Goal: Task Accomplishment & Management: Manage account settings

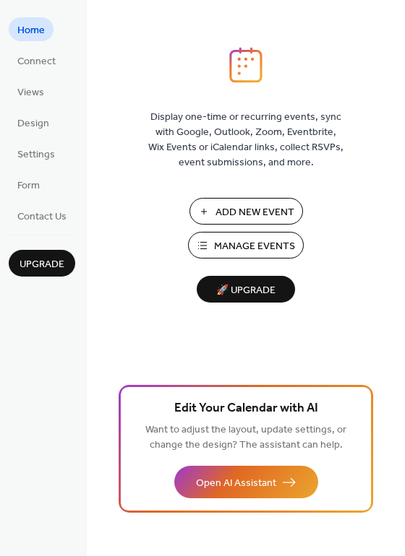
click at [284, 251] on span "Manage Events" at bounding box center [254, 246] width 81 height 15
click at [227, 251] on span "Manage Events" at bounding box center [254, 246] width 81 height 15
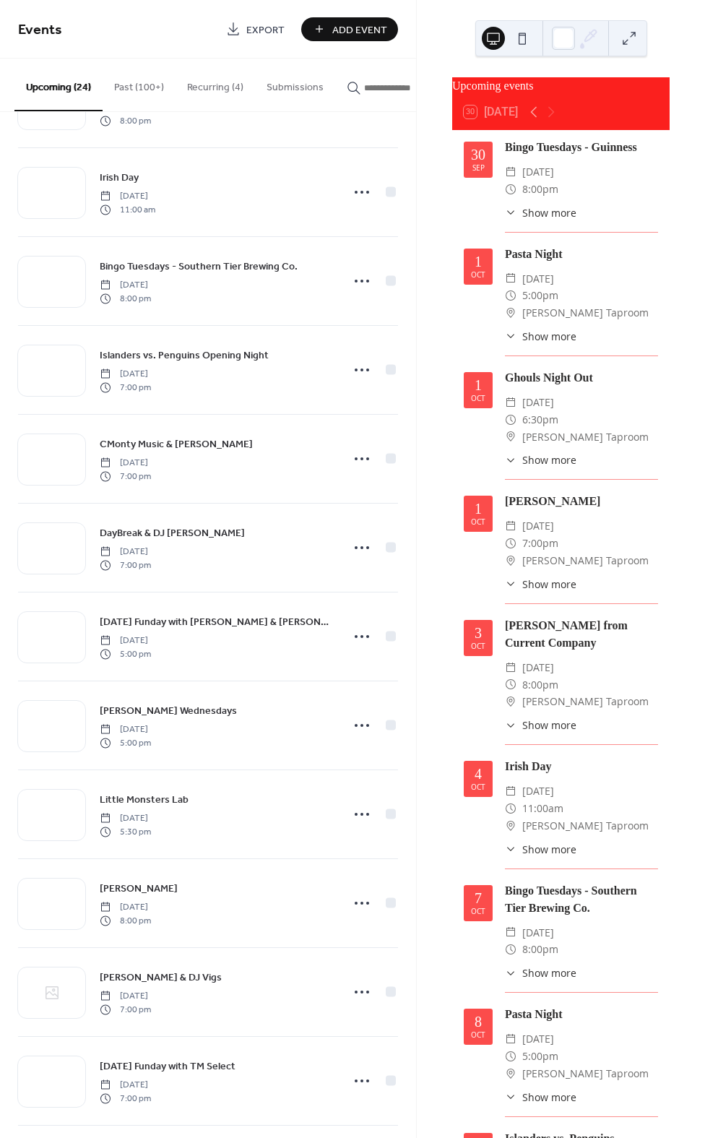
scroll to position [1154, 0]
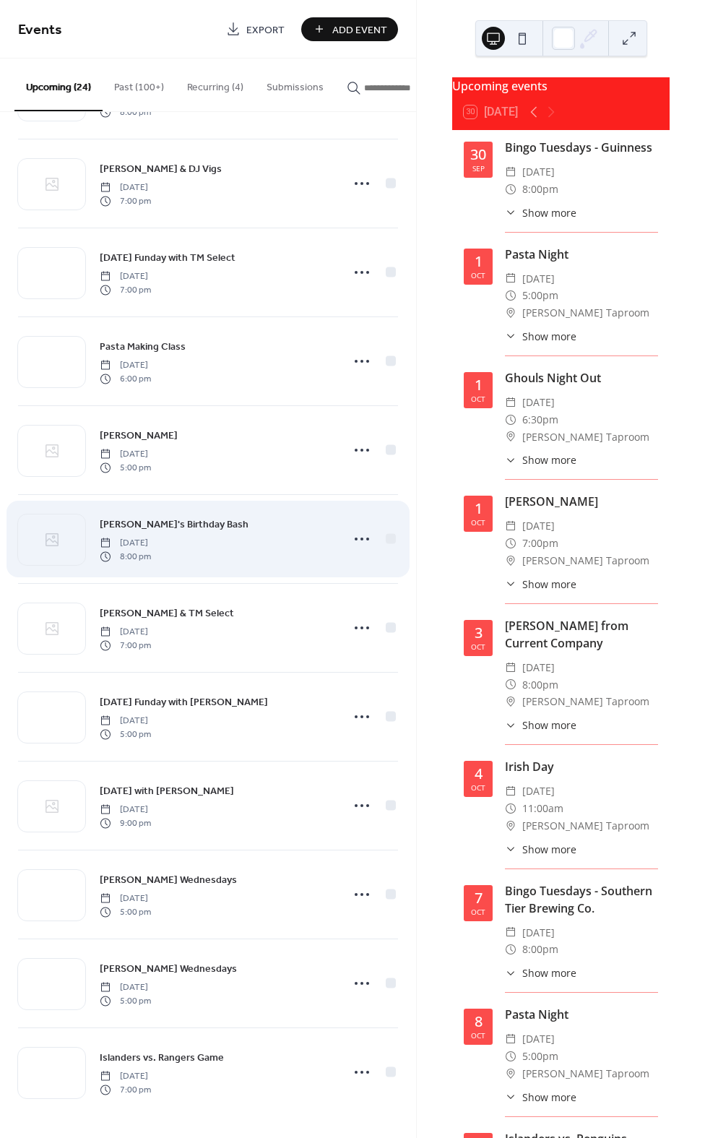
click at [227, 522] on div "Anthony Gal's Birthday Bash Friday, October 24, 2025 8:00 pm" at bounding box center [216, 539] width 233 height 46
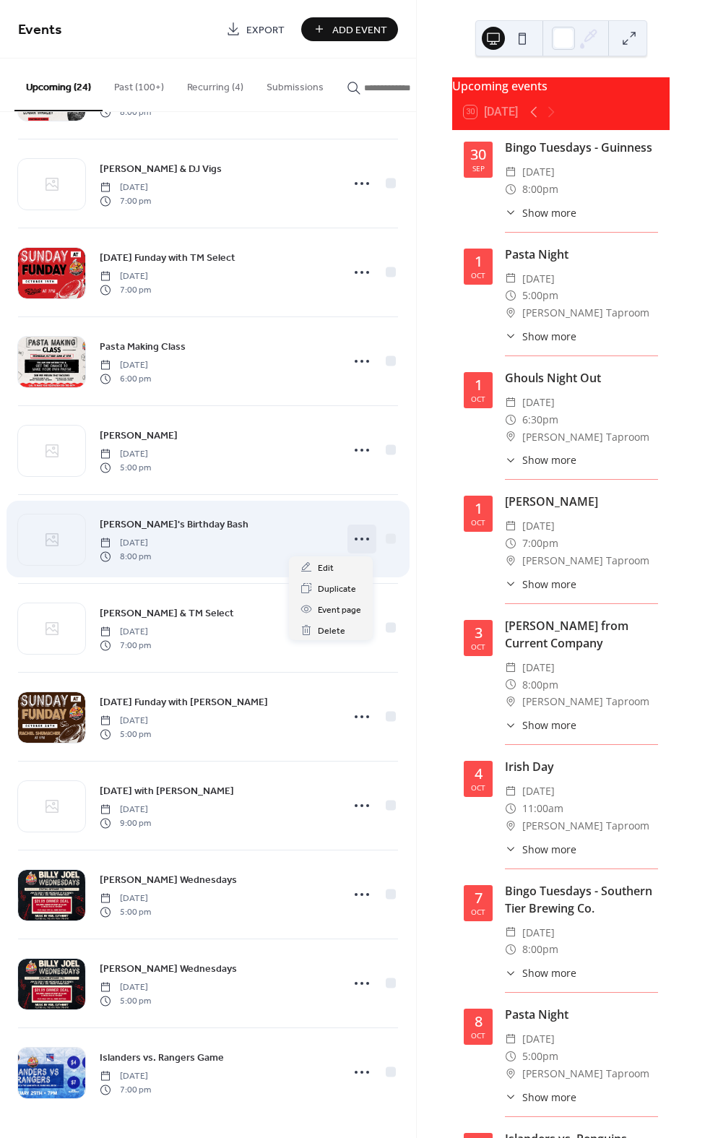
click at [350, 537] on icon at bounding box center [361, 538] width 23 height 23
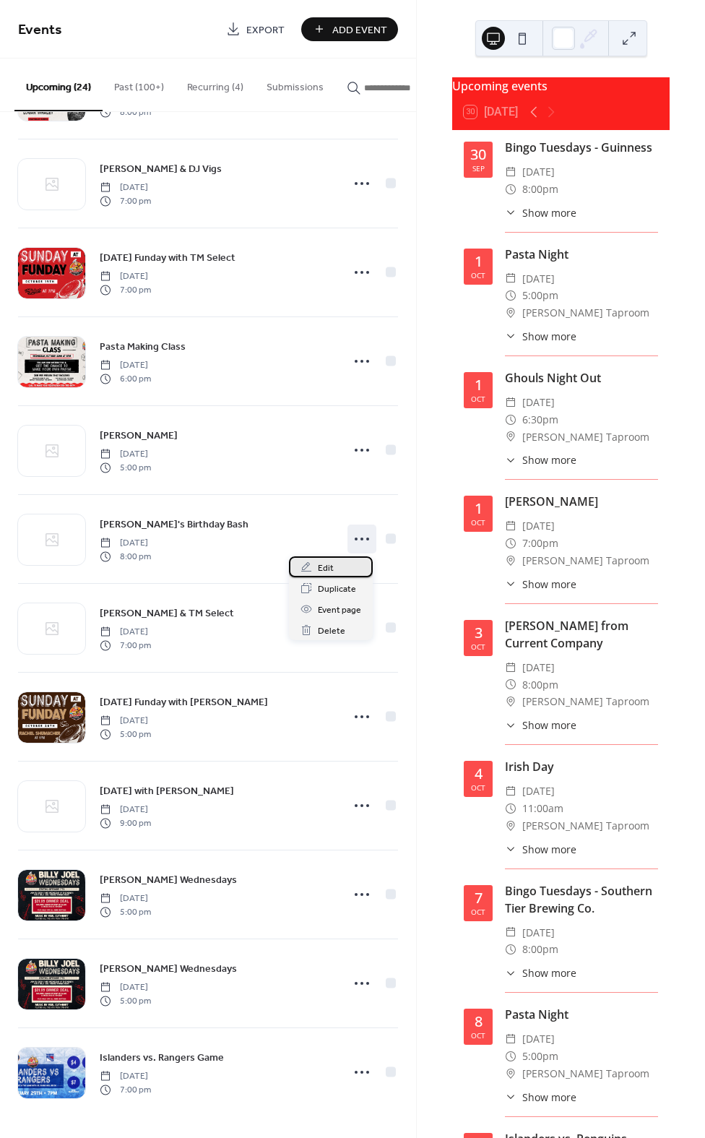
click at [347, 560] on div "Edit" at bounding box center [331, 566] width 84 height 21
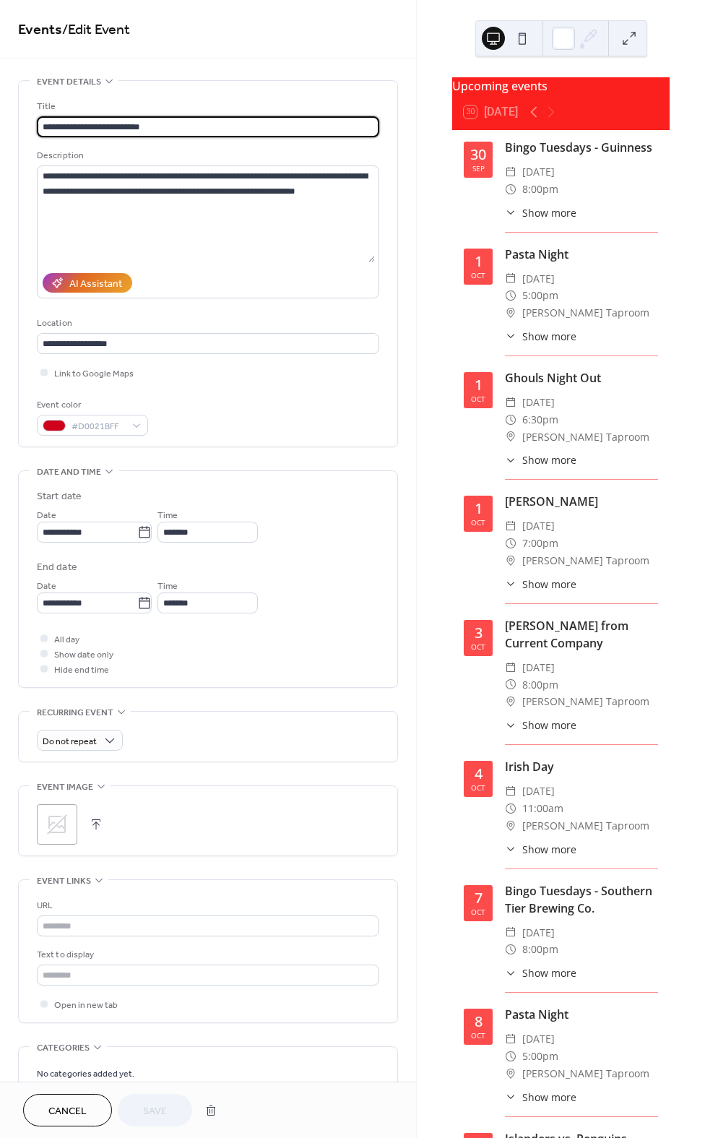
click at [69, 833] on div ";" at bounding box center [57, 824] width 40 height 40
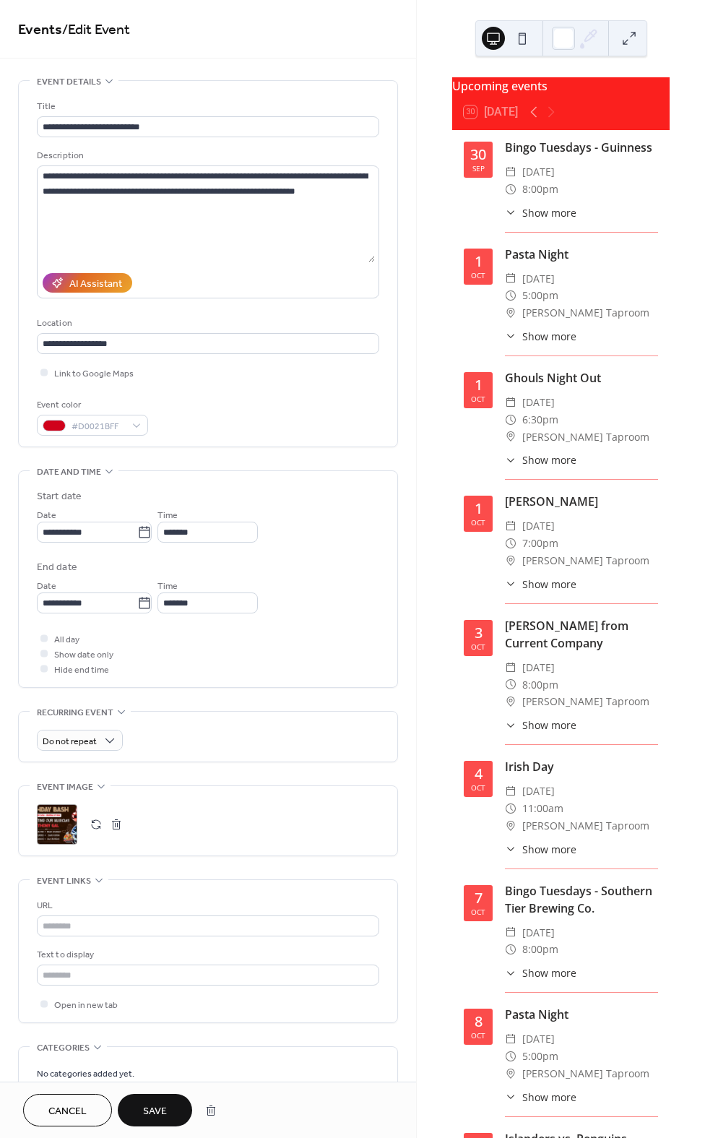
click at [145, 1115] on span "Save" at bounding box center [155, 1111] width 24 height 15
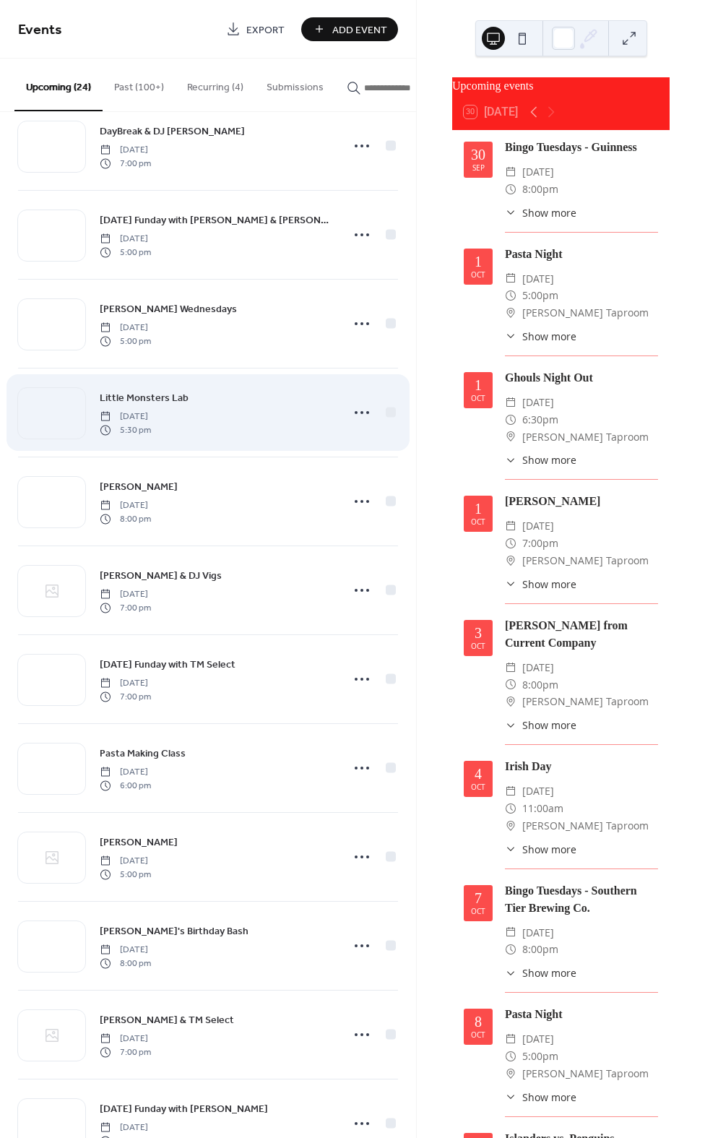
scroll to position [718, 0]
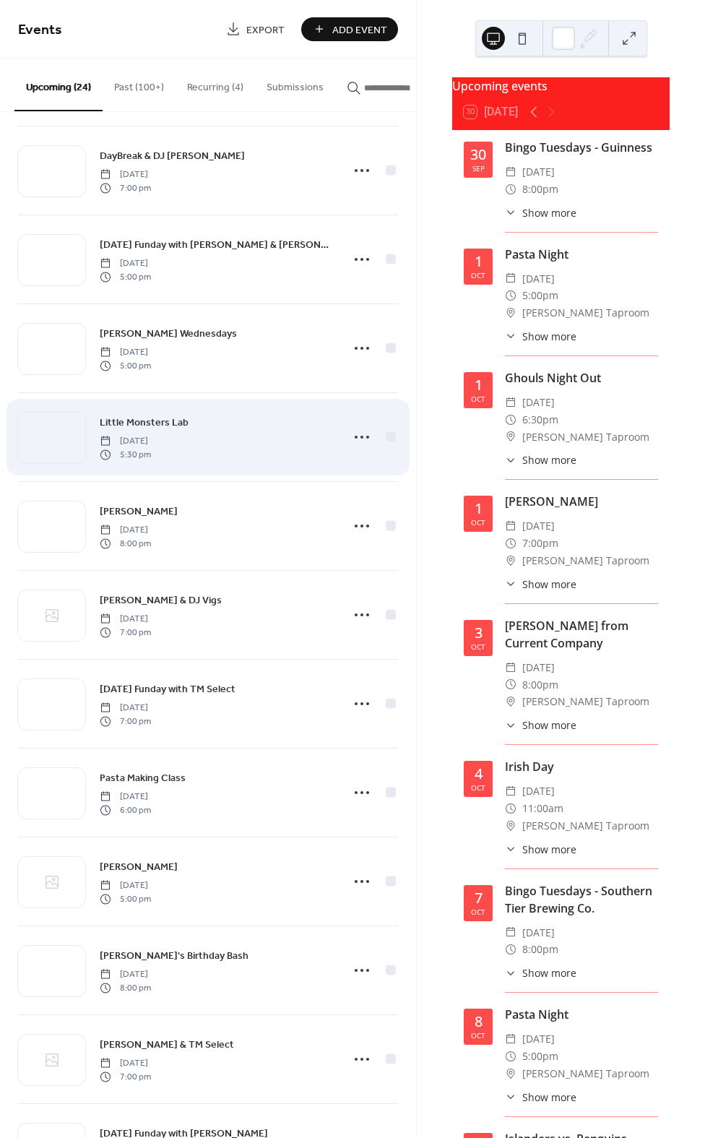
click at [189, 435] on div "Little Monsters Lab Thursday, October 16, 2025 5:30 pm" at bounding box center [216, 437] width 233 height 46
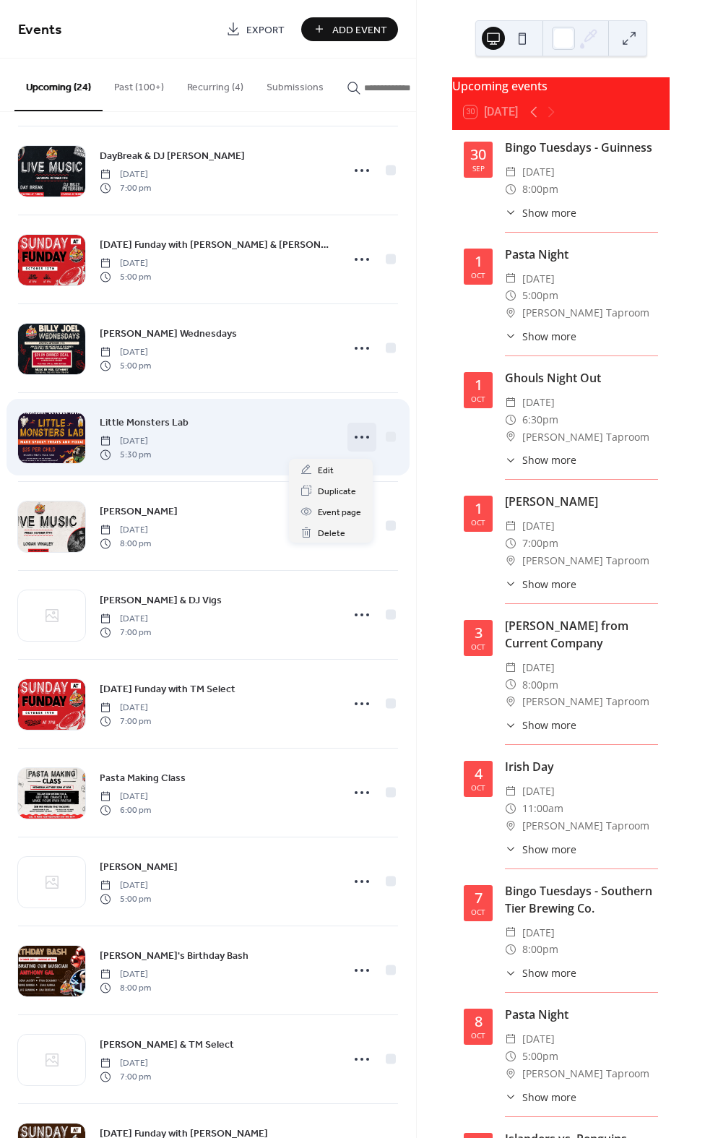
click at [357, 439] on icon at bounding box center [361, 437] width 23 height 23
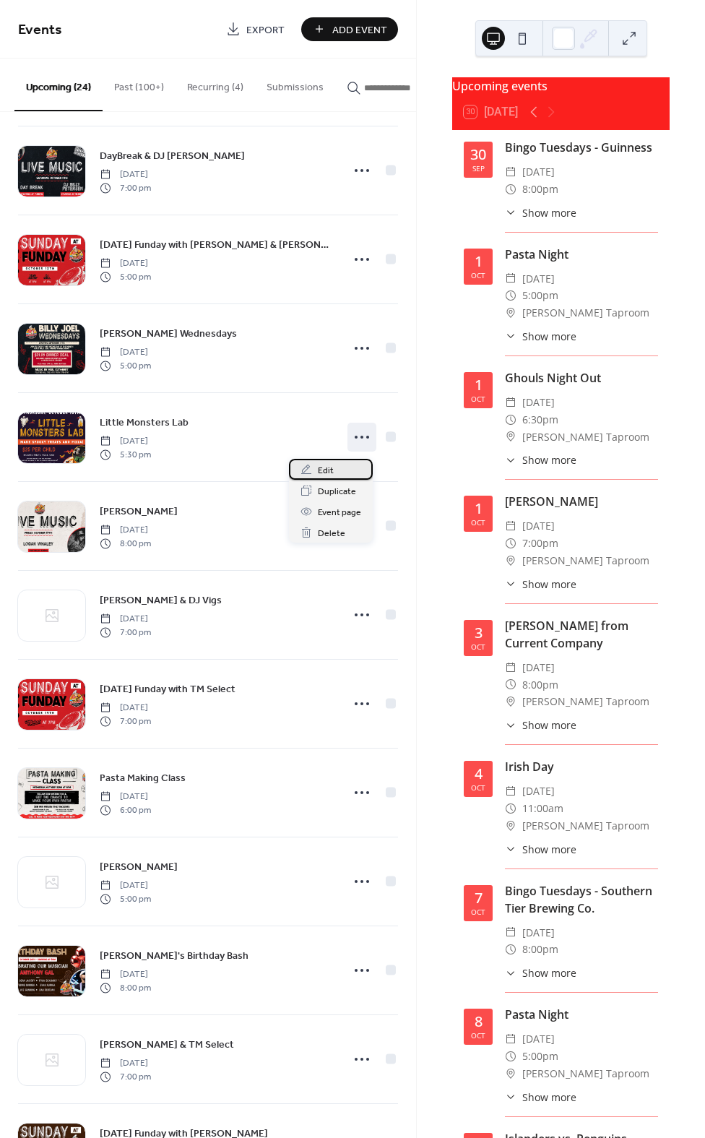
click at [355, 473] on div "Edit" at bounding box center [331, 469] width 84 height 21
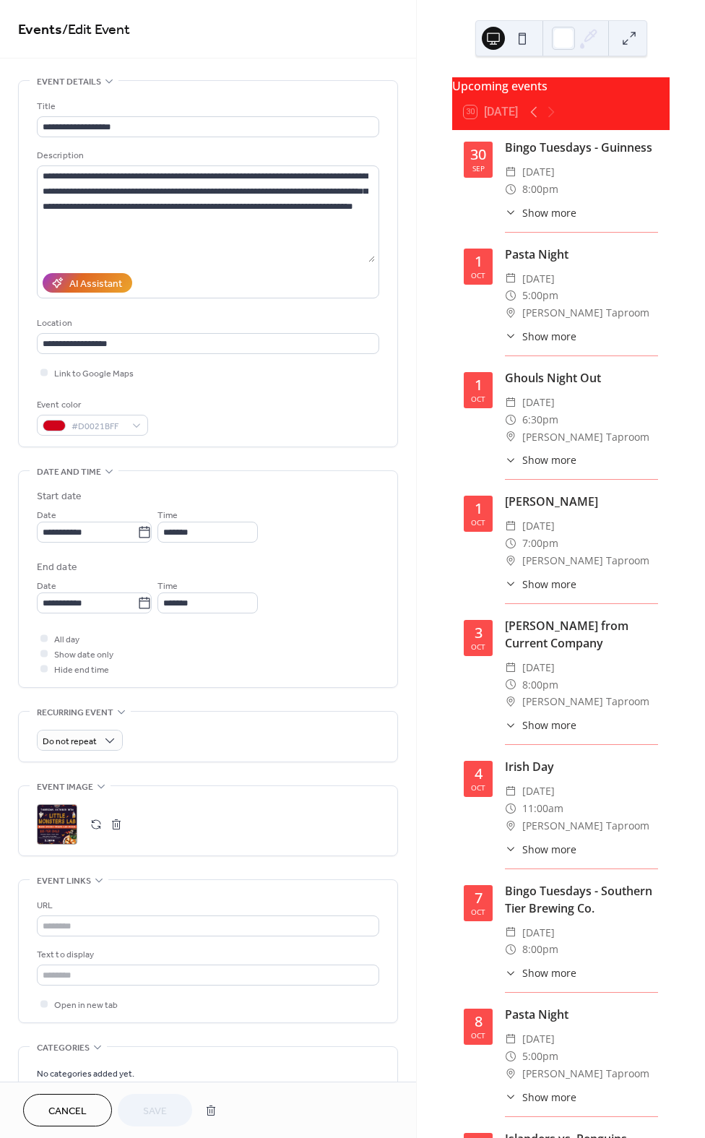
drag, startPoint x: 93, startPoint y: 827, endPoint x: 102, endPoint y: 826, distance: 8.8
click at [98, 826] on button "button" at bounding box center [96, 824] width 20 height 20
click at [152, 1110] on span "Save" at bounding box center [155, 1111] width 24 height 15
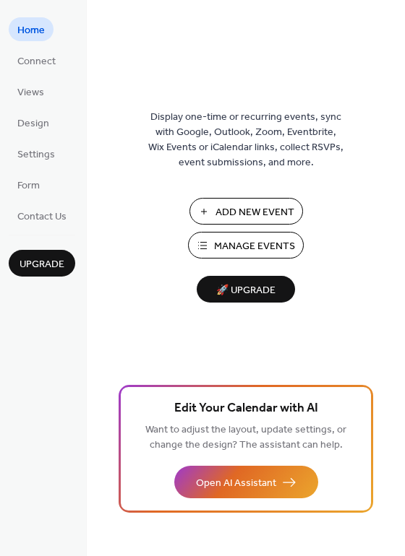
click at [234, 247] on span "Manage Events" at bounding box center [254, 246] width 81 height 15
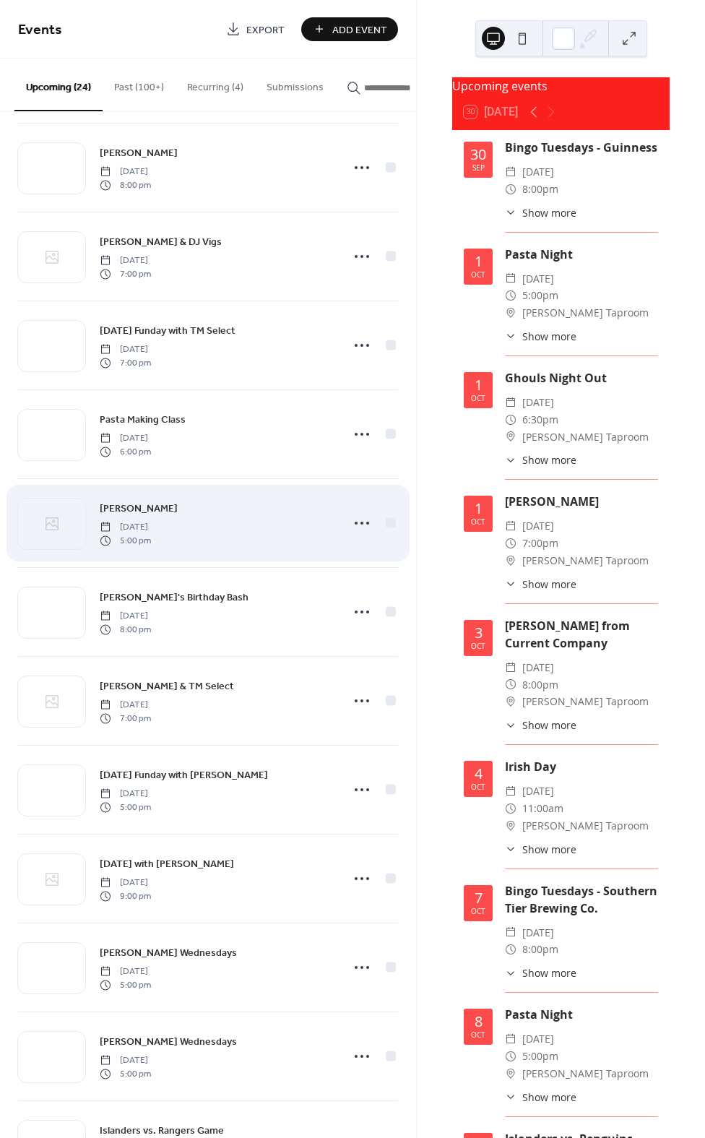
scroll to position [1085, 0]
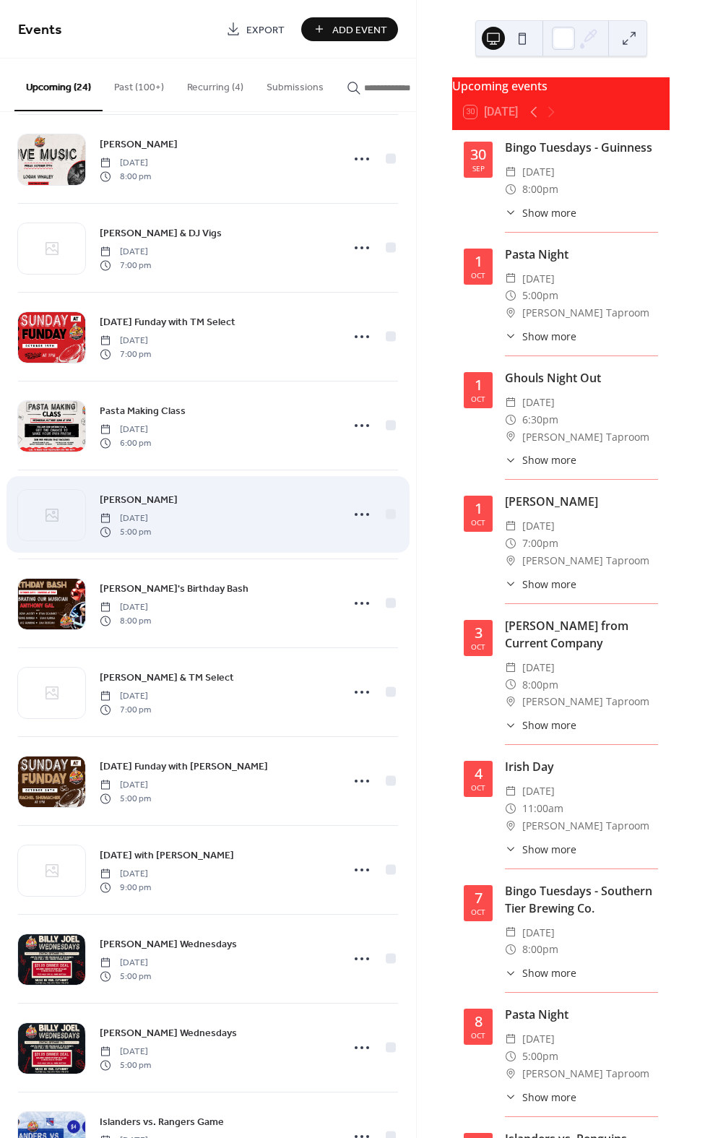
click at [342, 509] on div "[PERSON_NAME] [DATE] 5:00 pm" at bounding box center [208, 514] width 380 height 88
click at [355, 516] on circle at bounding box center [356, 514] width 3 height 3
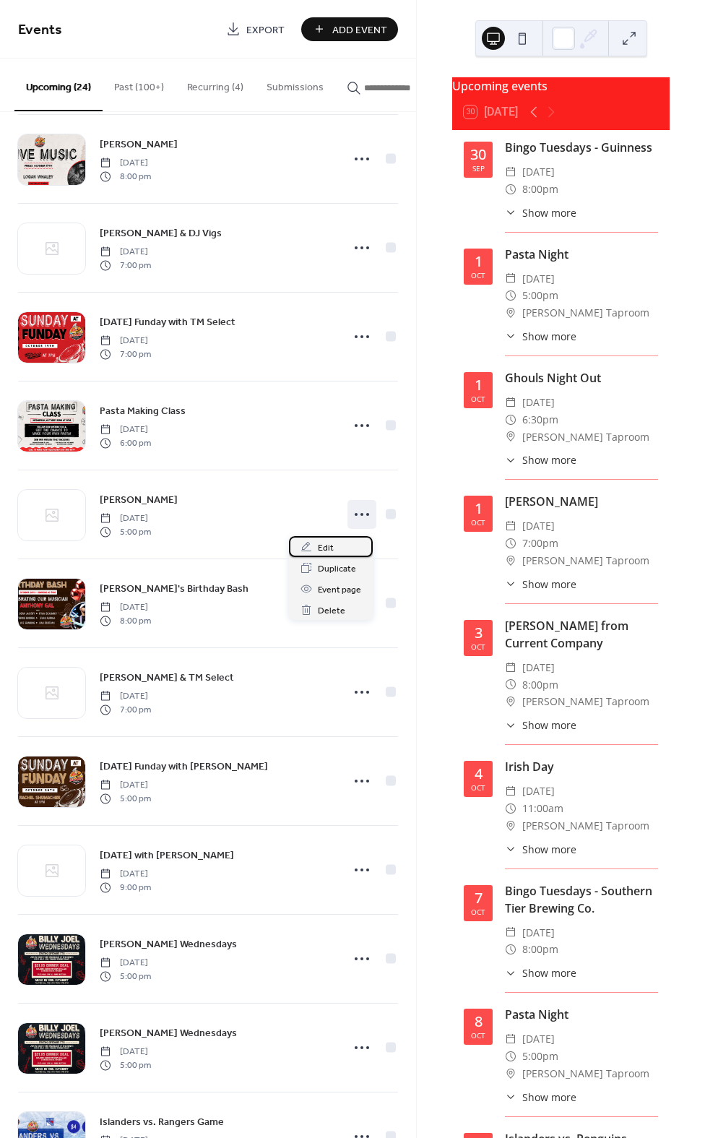
drag, startPoint x: 329, startPoint y: 547, endPoint x: 642, endPoint y: 496, distance: 316.9
click at [329, 547] on span "Edit" at bounding box center [326, 547] width 16 height 15
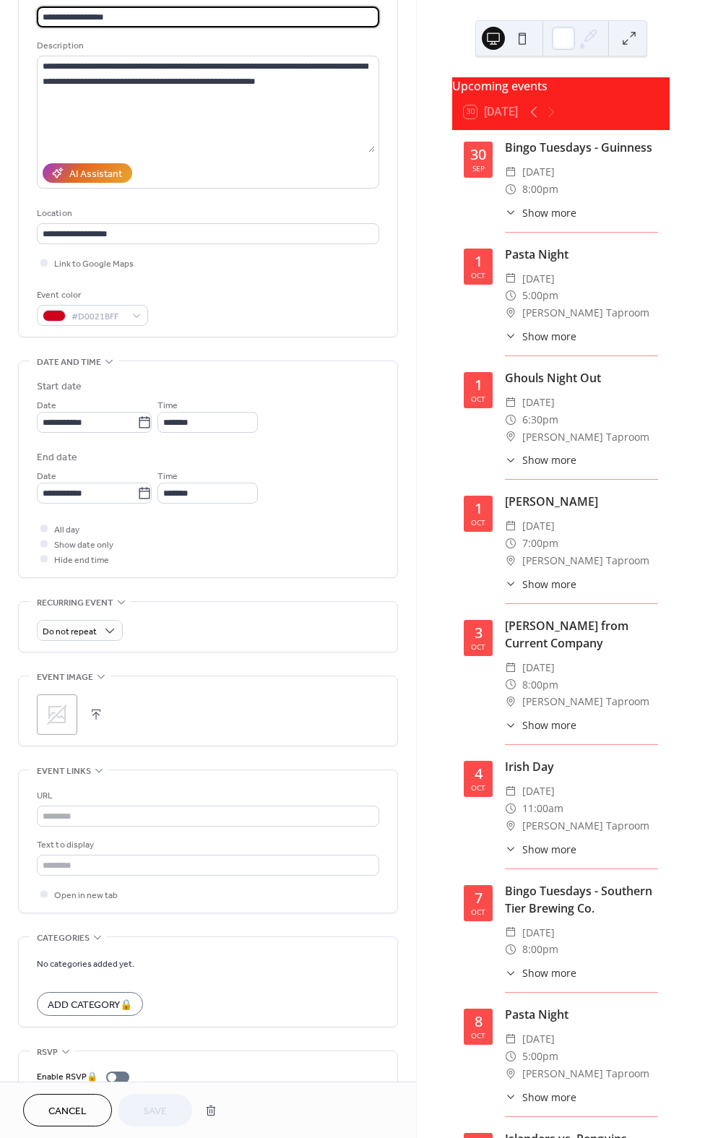
scroll to position [171, 0]
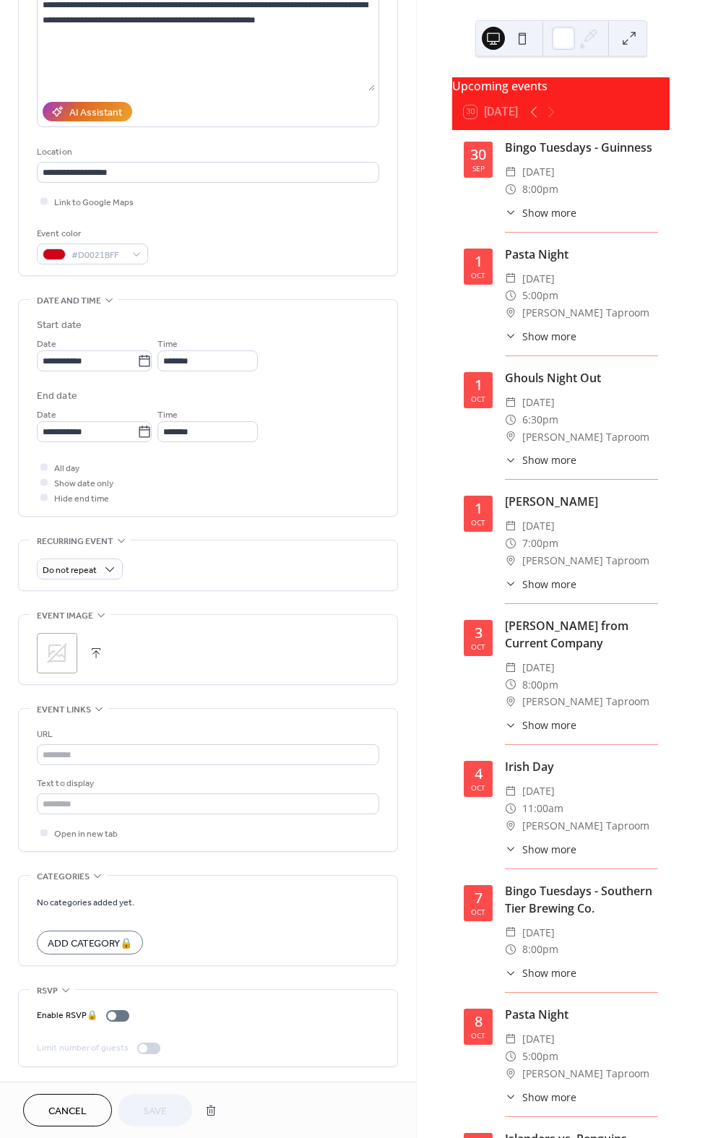
click at [60, 662] on icon at bounding box center [57, 653] width 23 height 23
click at [149, 1121] on button "Save" at bounding box center [155, 1110] width 74 height 33
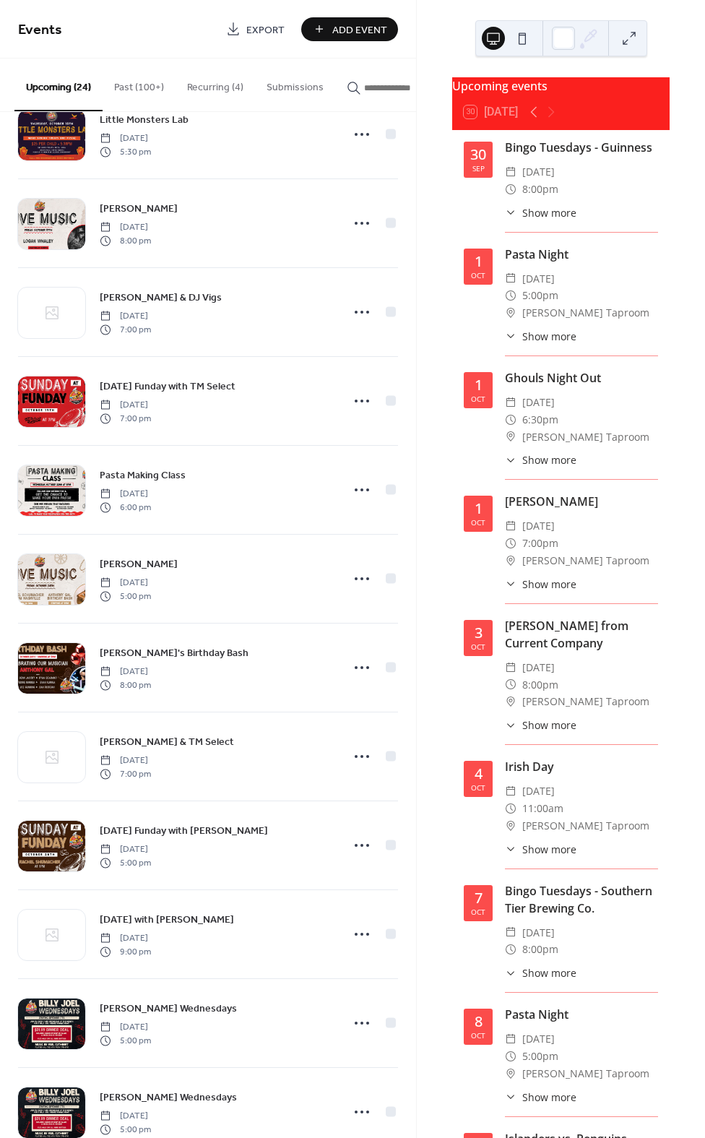
scroll to position [1154, 0]
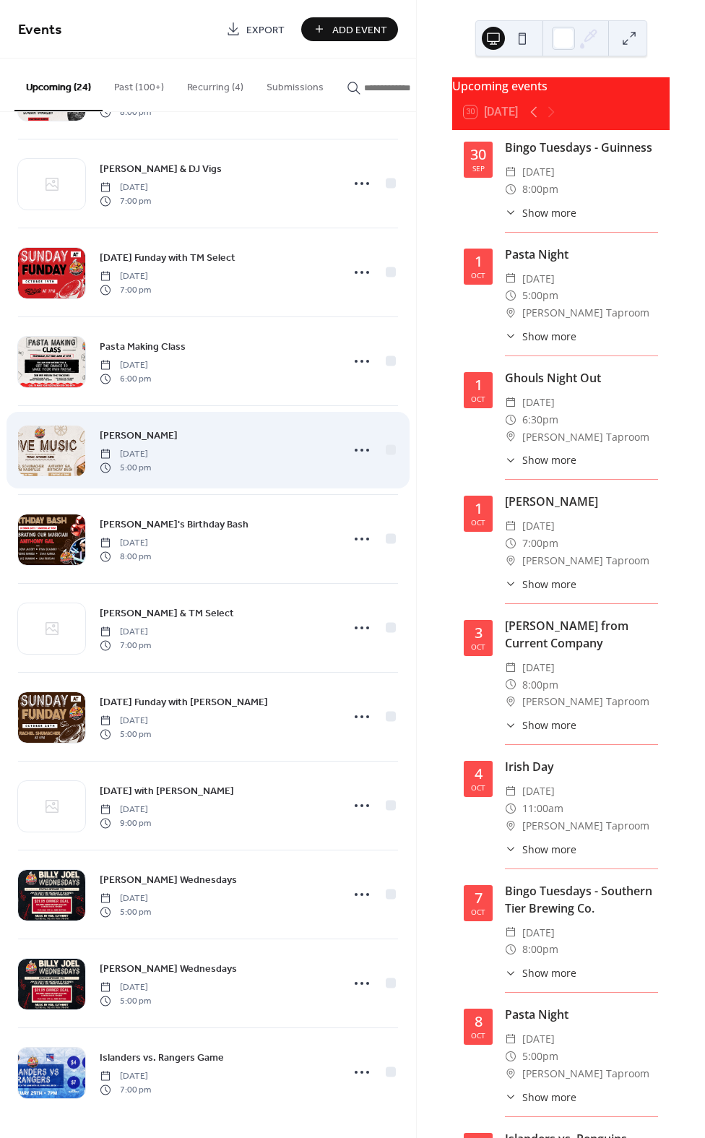
click at [58, 453] on div at bounding box center [51, 451] width 67 height 51
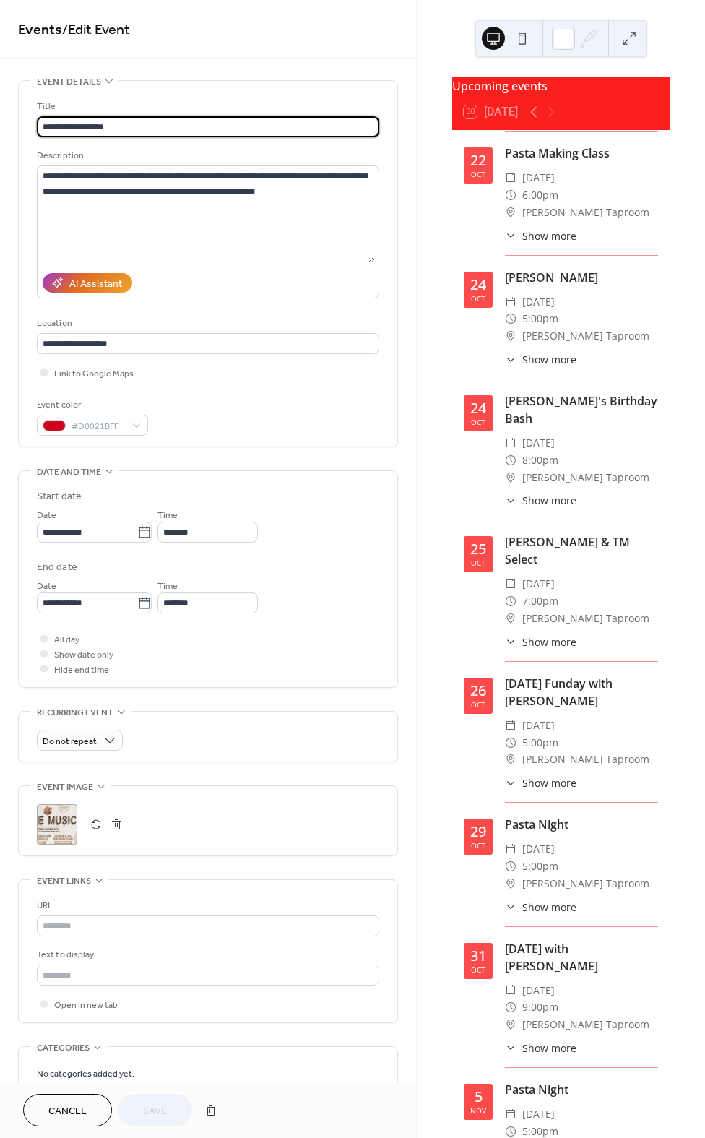
scroll to position [2204, 0]
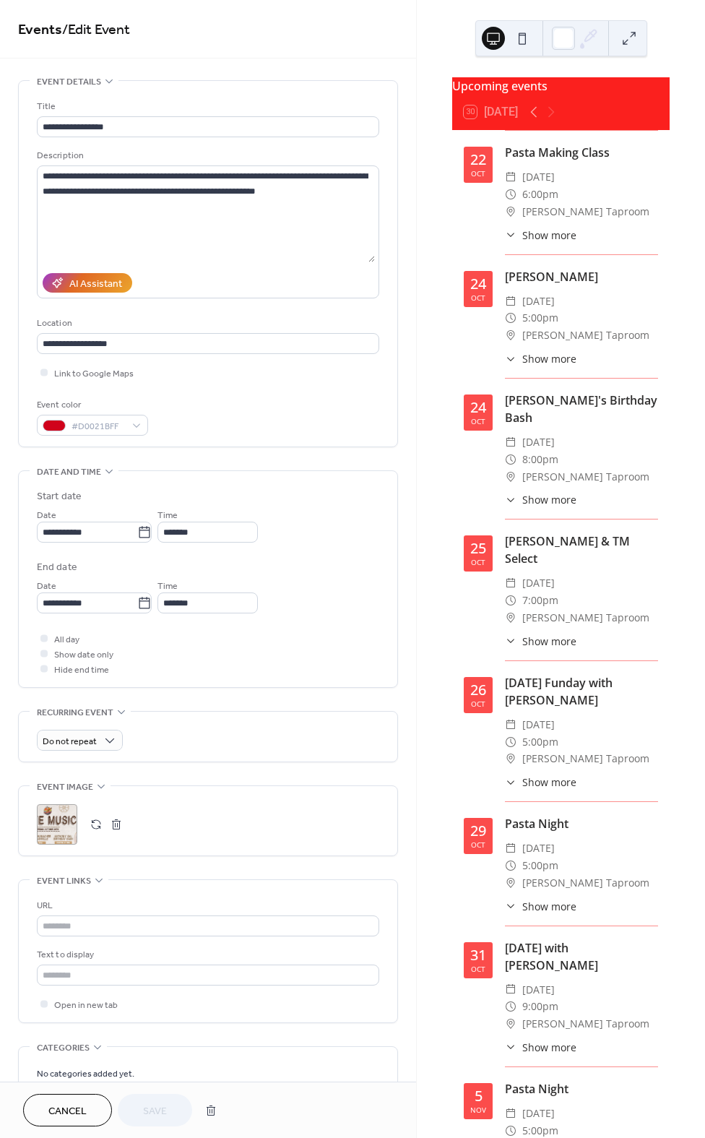
click at [548, 366] on span "Show more" at bounding box center [549, 358] width 54 height 15
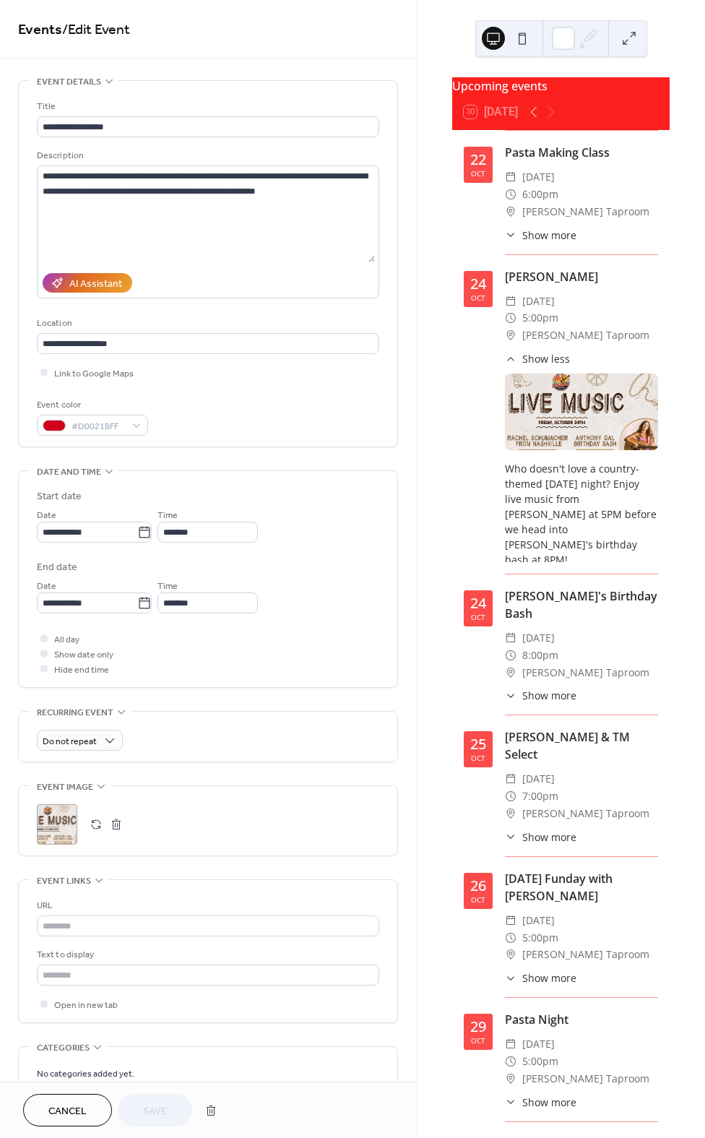
click at [57, 1113] on span "Cancel" at bounding box center [67, 1111] width 38 height 15
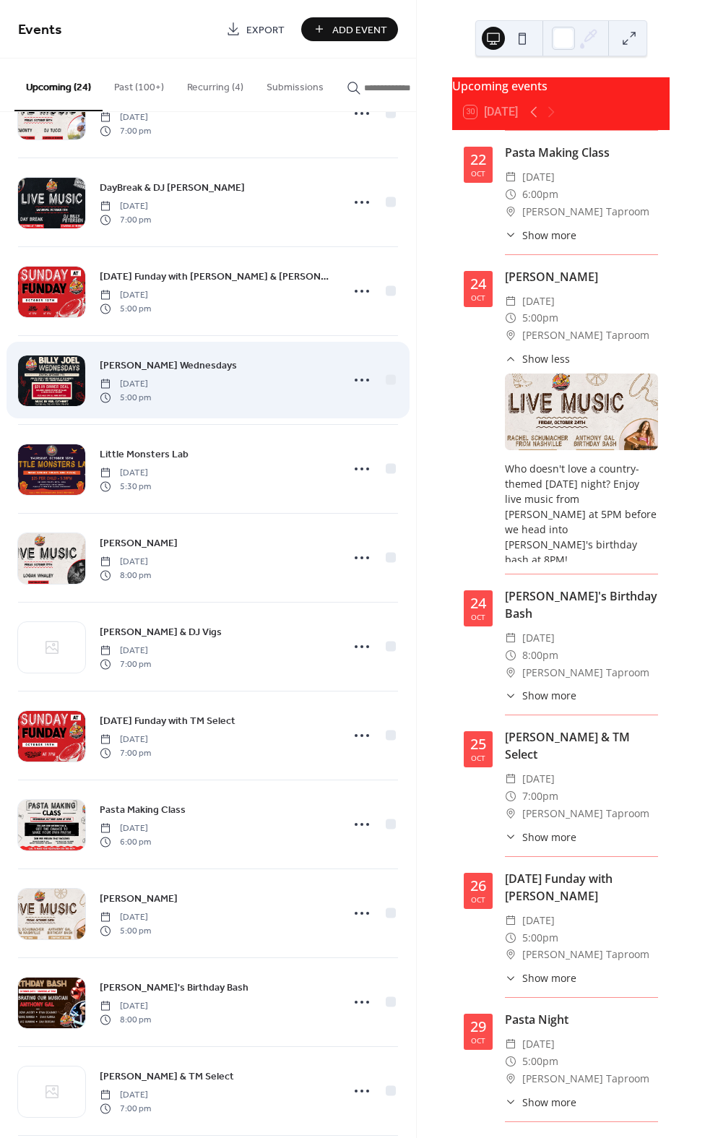
scroll to position [769, 0]
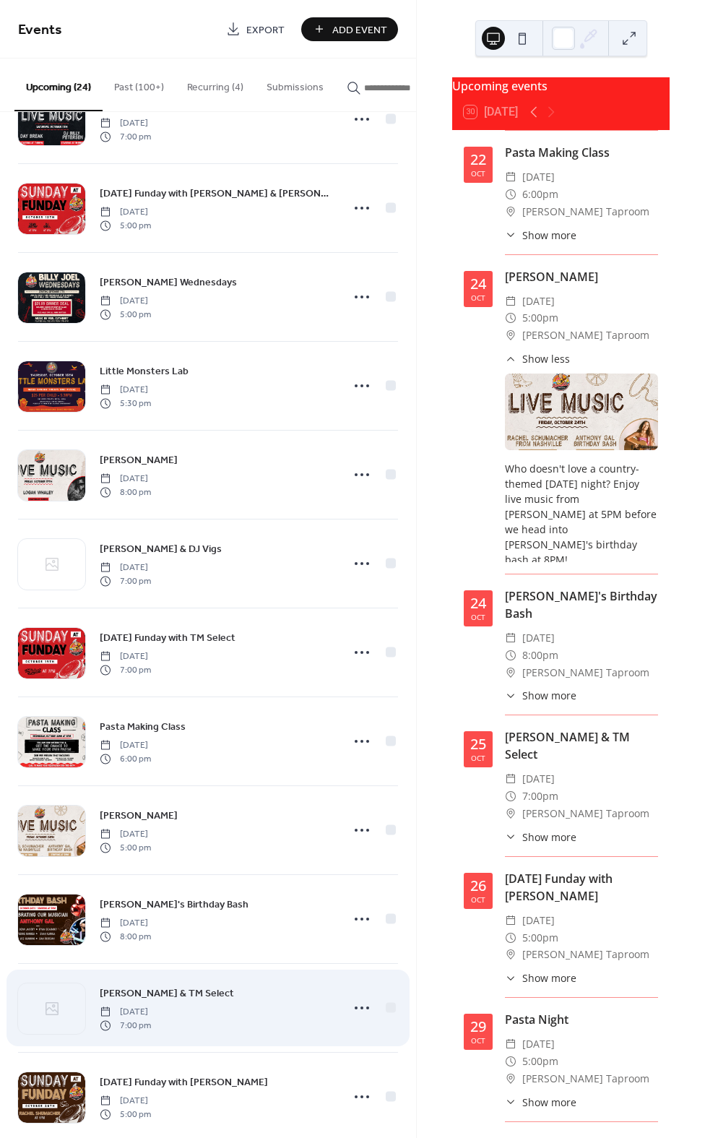
click at [148, 1001] on span "[PERSON_NAME] & TM Select" at bounding box center [167, 993] width 134 height 15
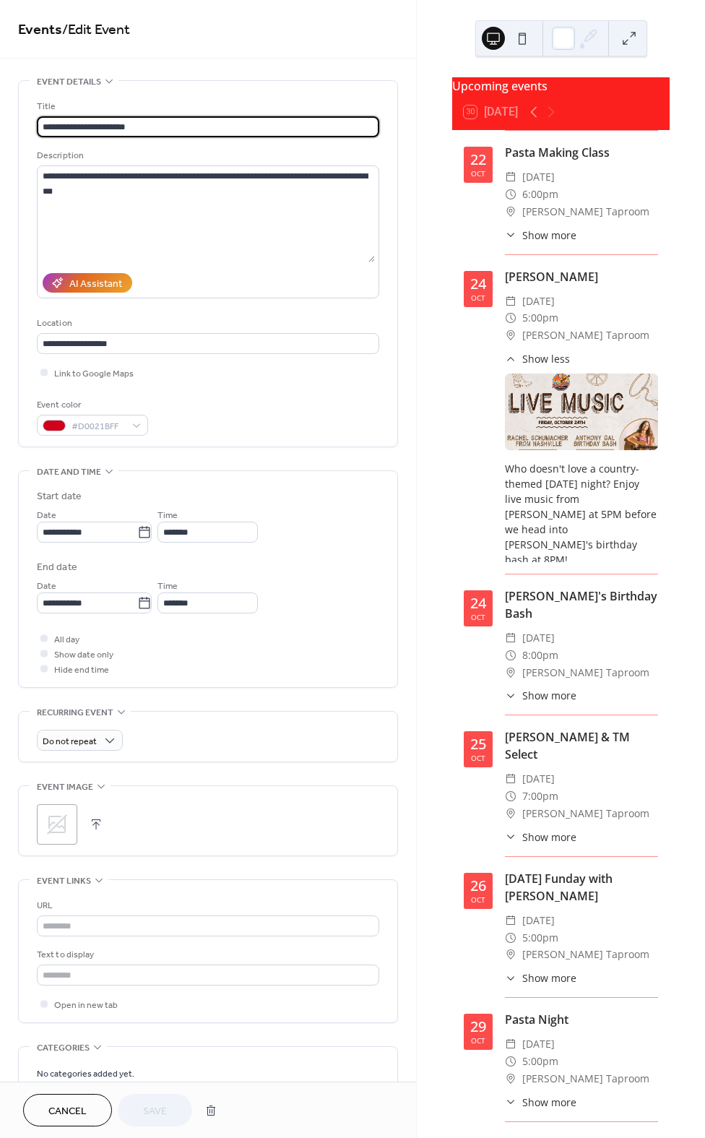
click at [47, 837] on div ";" at bounding box center [57, 824] width 40 height 40
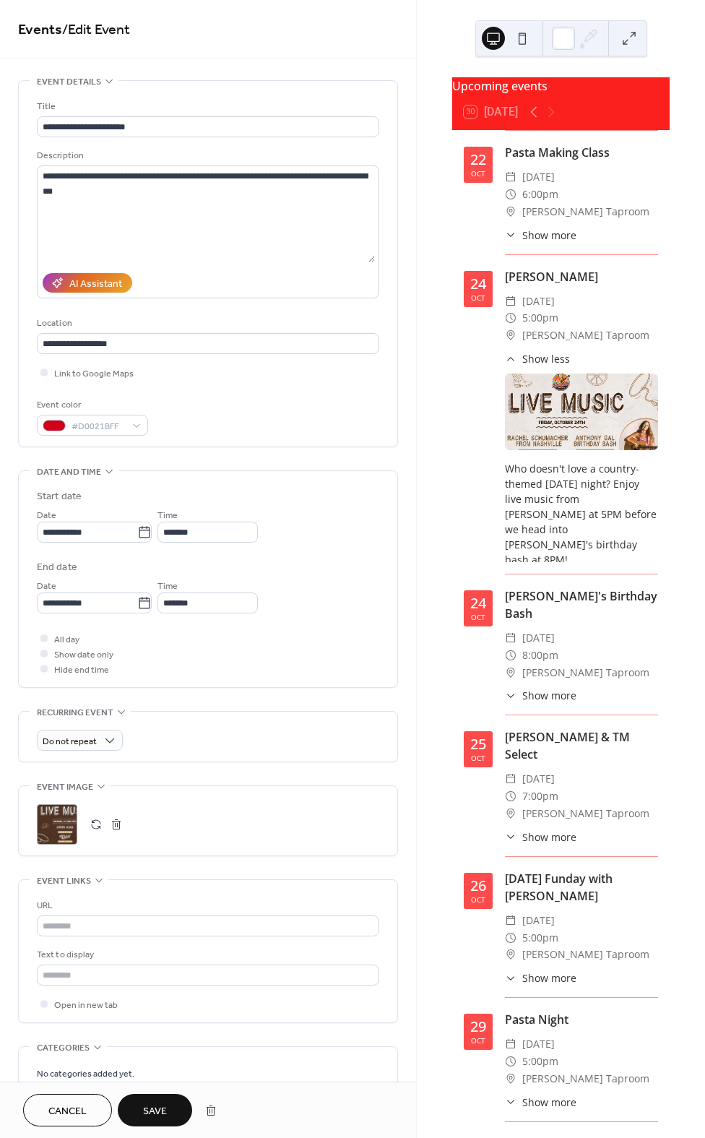
click at [150, 1111] on span "Save" at bounding box center [155, 1111] width 24 height 15
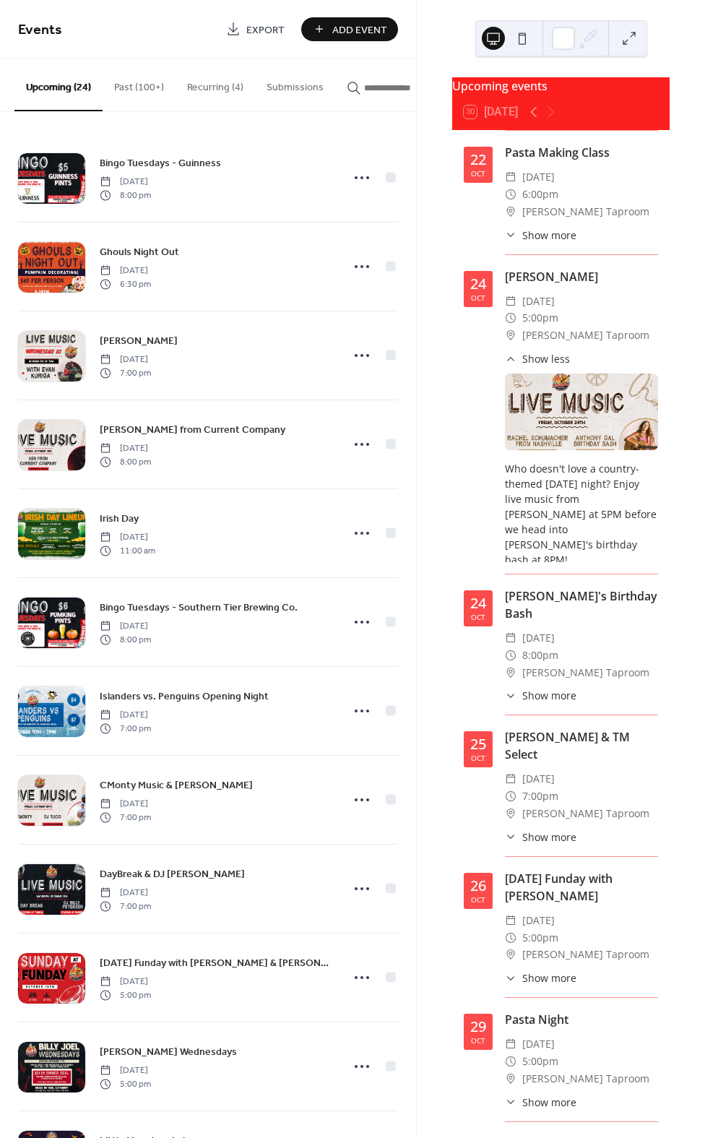
click at [539, 703] on span "Show more" at bounding box center [549, 695] width 54 height 15
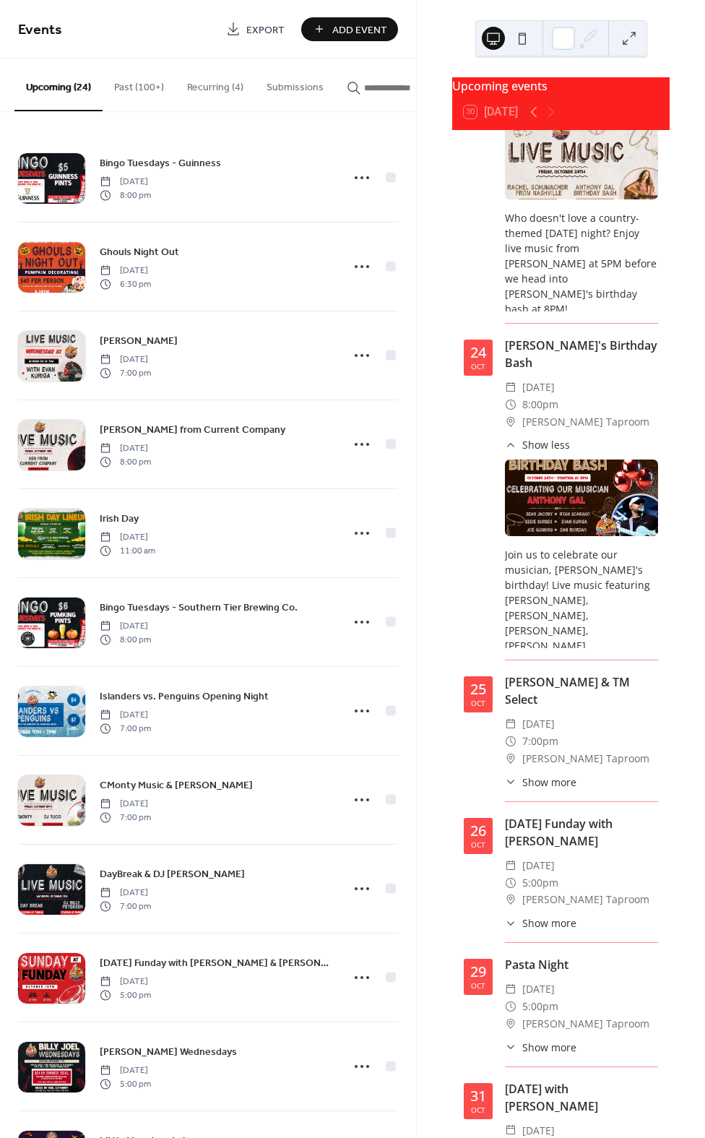
click at [543, 790] on span "Show more" at bounding box center [549, 781] width 54 height 15
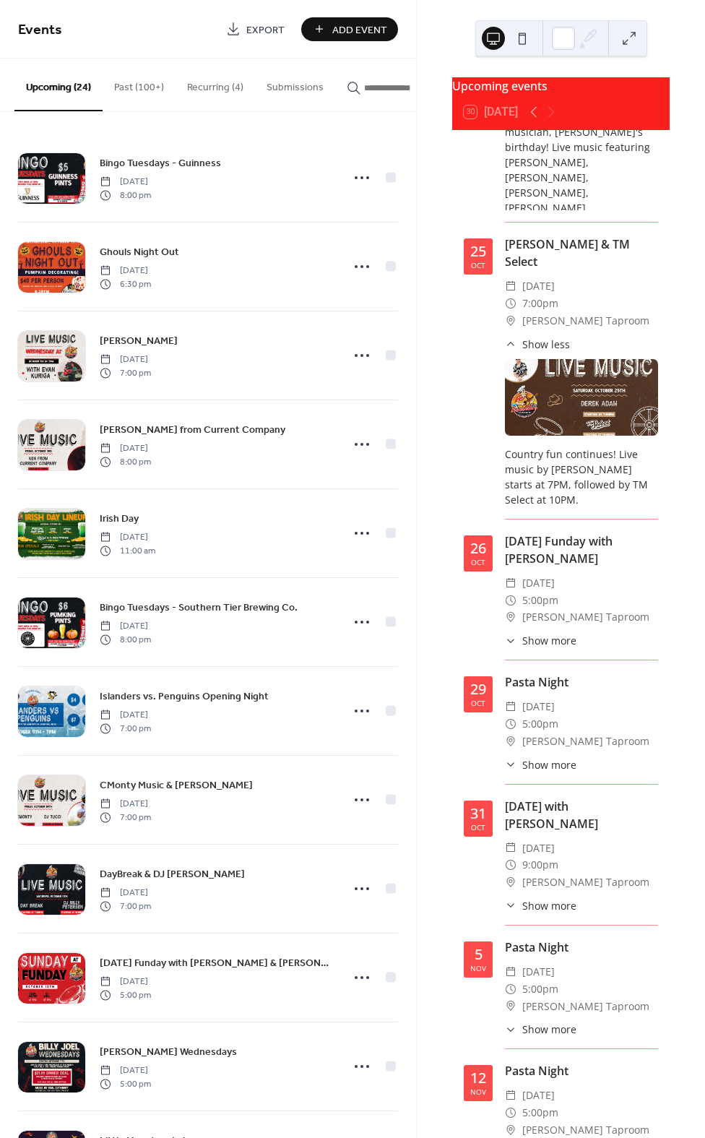
scroll to position [2891, 0]
click at [548, 647] on span "Show more" at bounding box center [549, 639] width 54 height 15
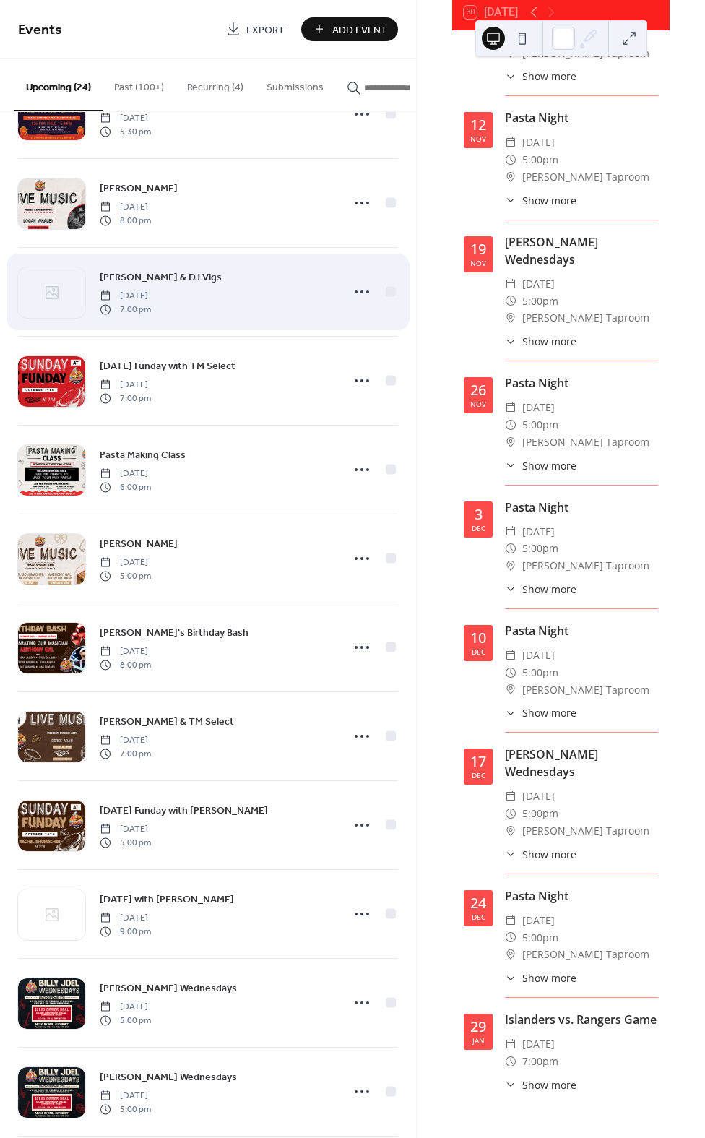
scroll to position [1154, 0]
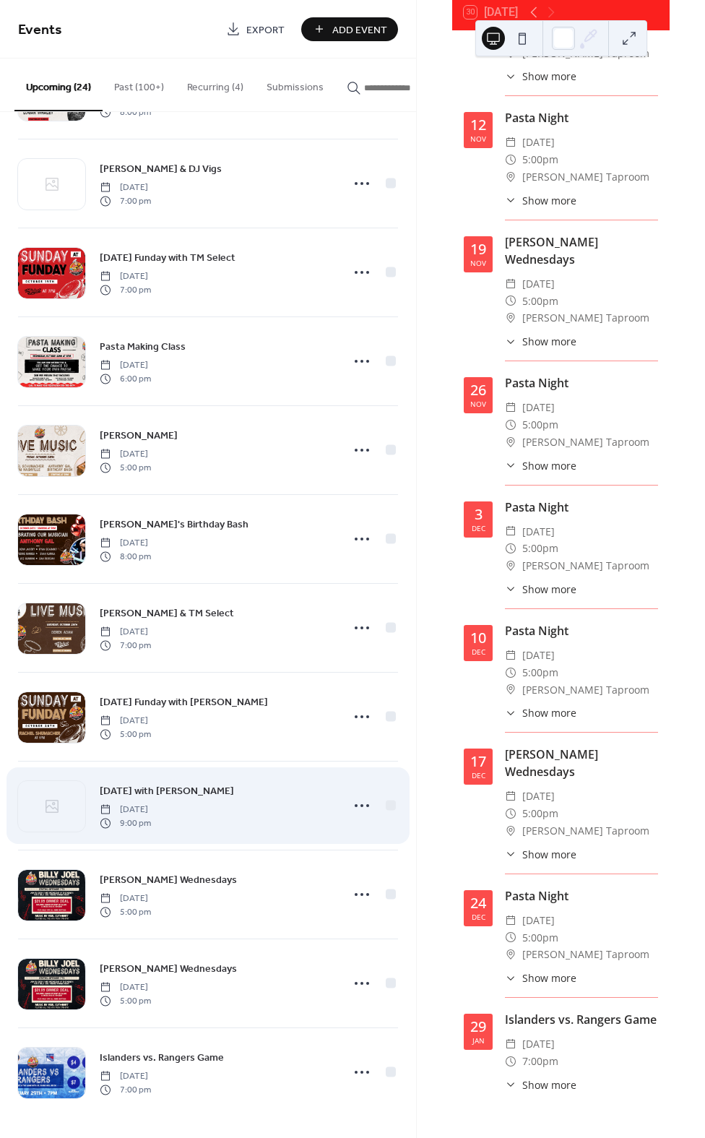
click at [142, 787] on span "[DATE] with [PERSON_NAME]" at bounding box center [167, 791] width 134 height 15
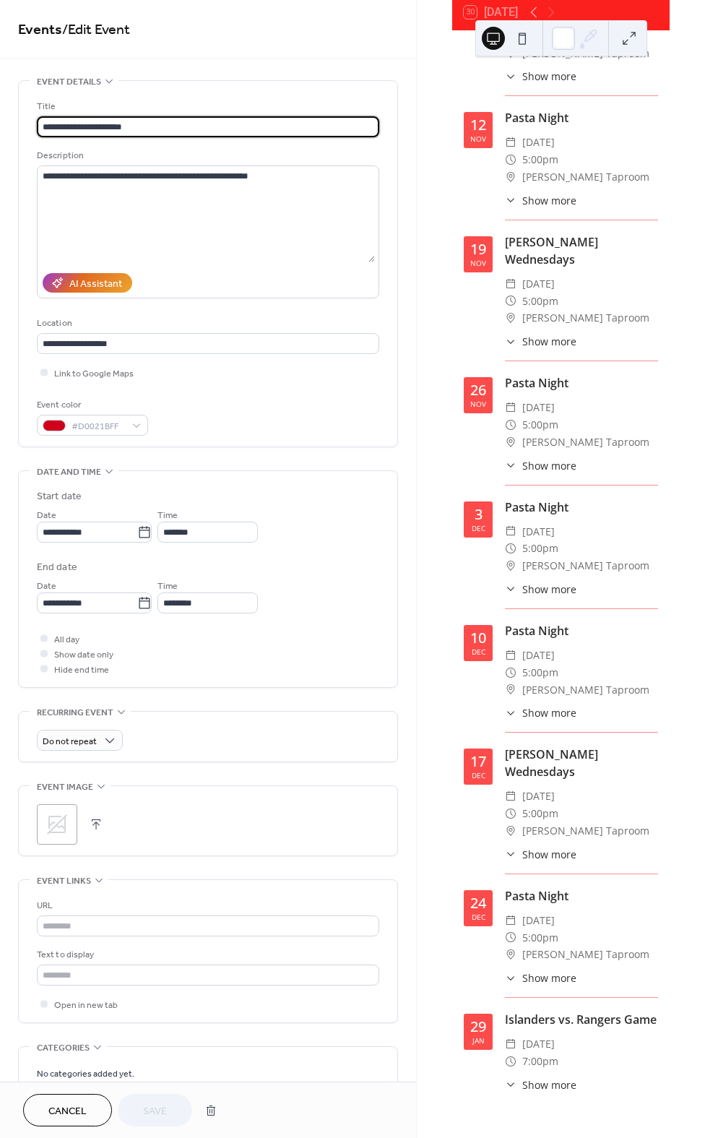
scroll to position [7, 0]
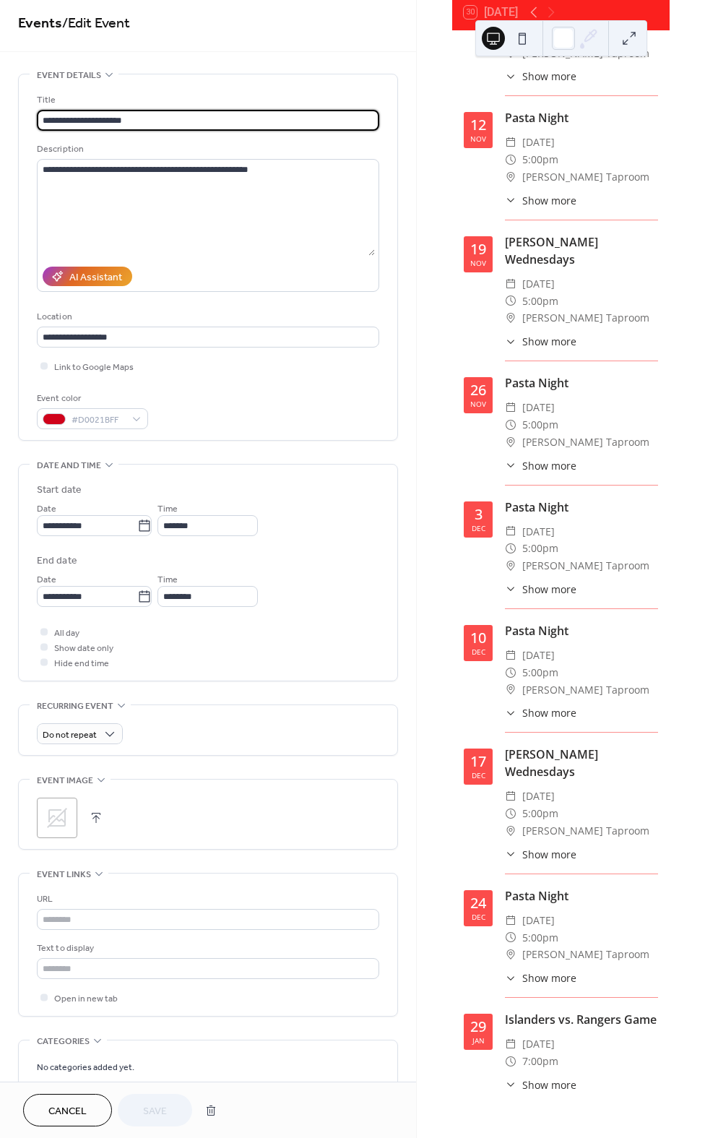
click at [71, 820] on div ";" at bounding box center [57, 818] width 40 height 40
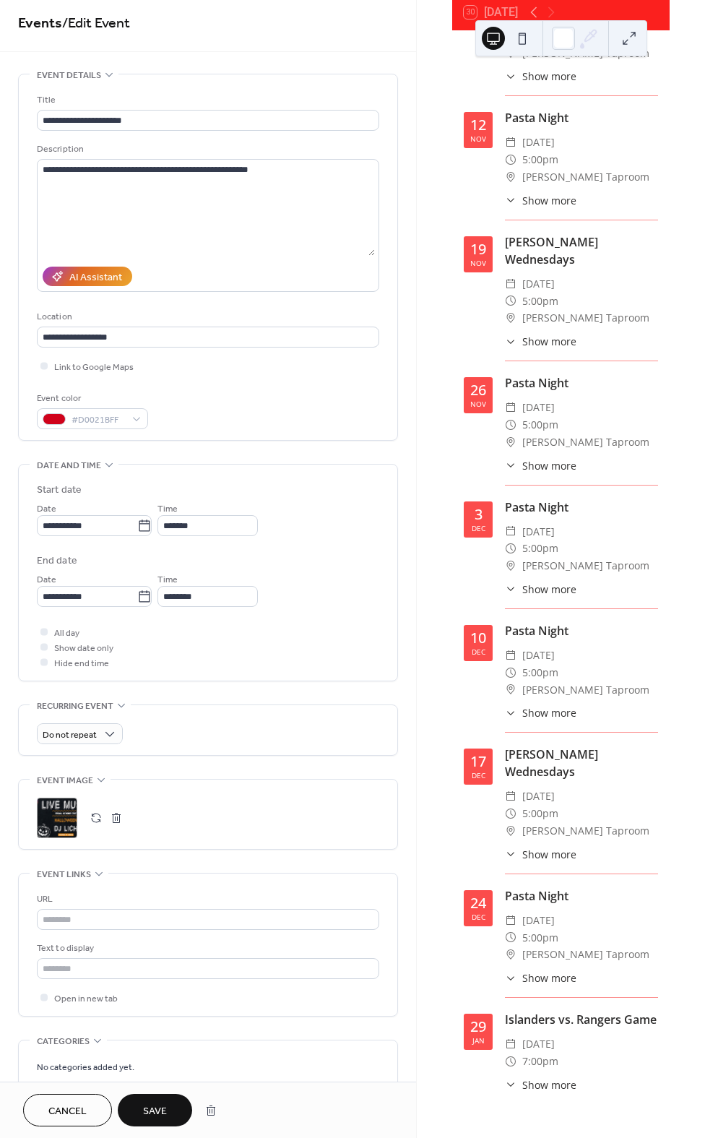
click at [149, 1113] on span "Save" at bounding box center [155, 1111] width 24 height 15
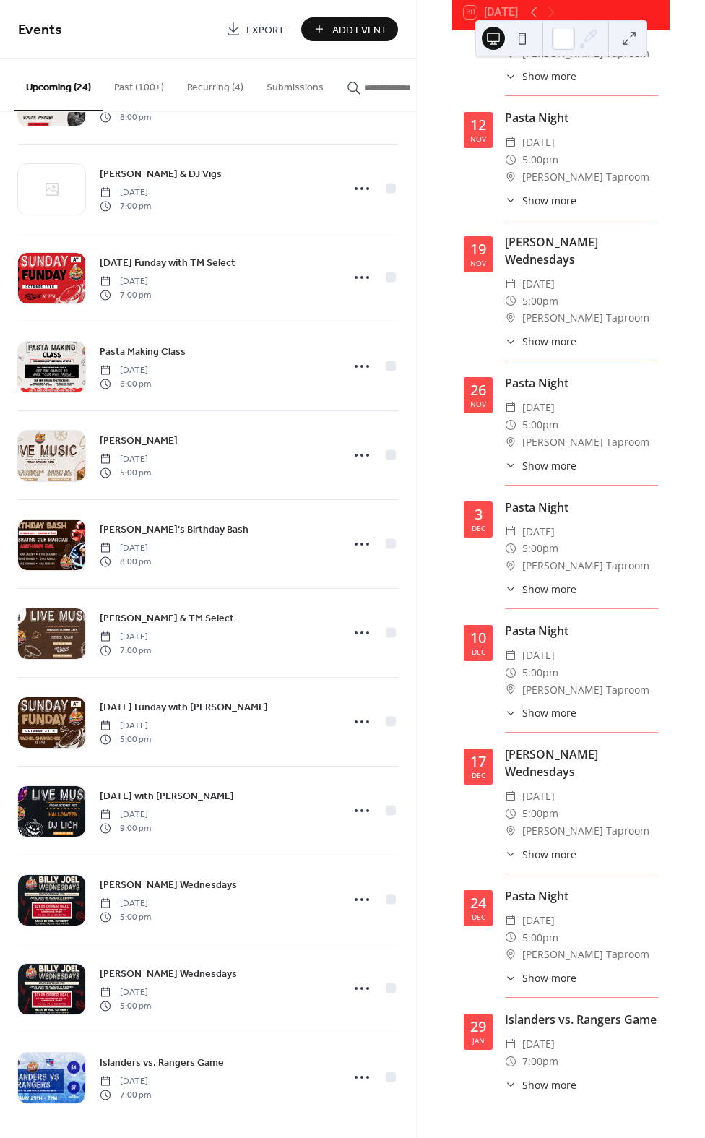
scroll to position [1154, 0]
